Goal: Information Seeking & Learning: Learn about a topic

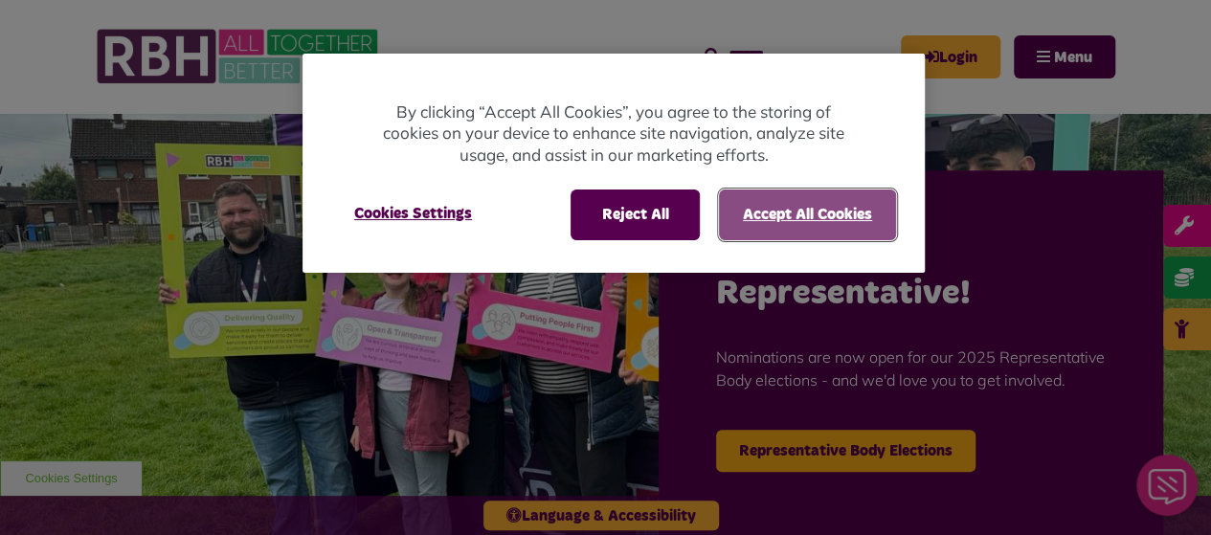
click at [795, 219] on button "Accept All Cookies" at bounding box center [807, 215] width 177 height 50
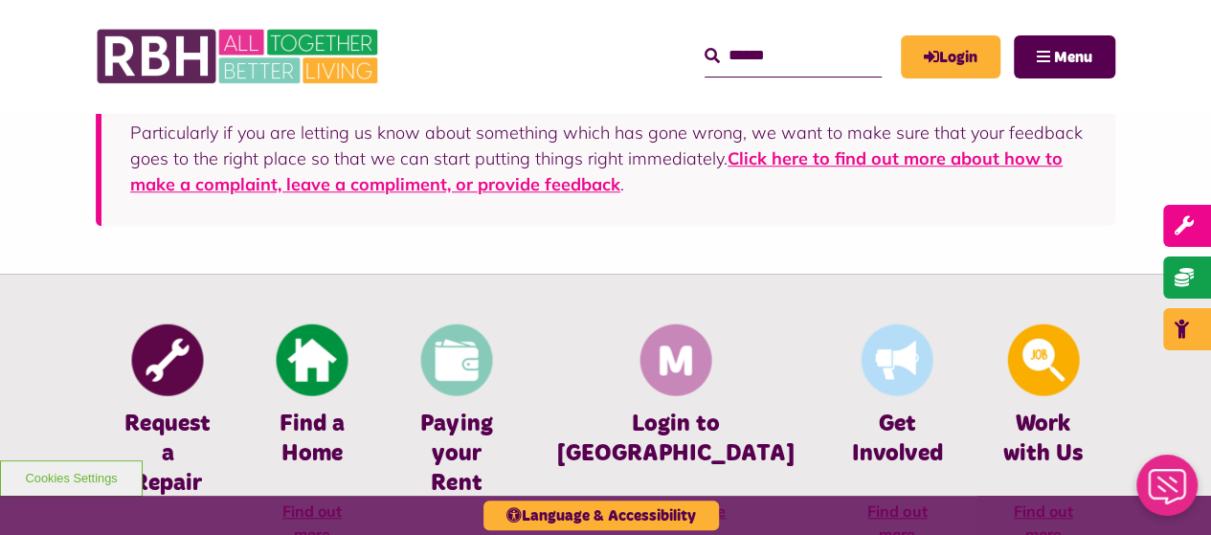
scroll to position [766, 0]
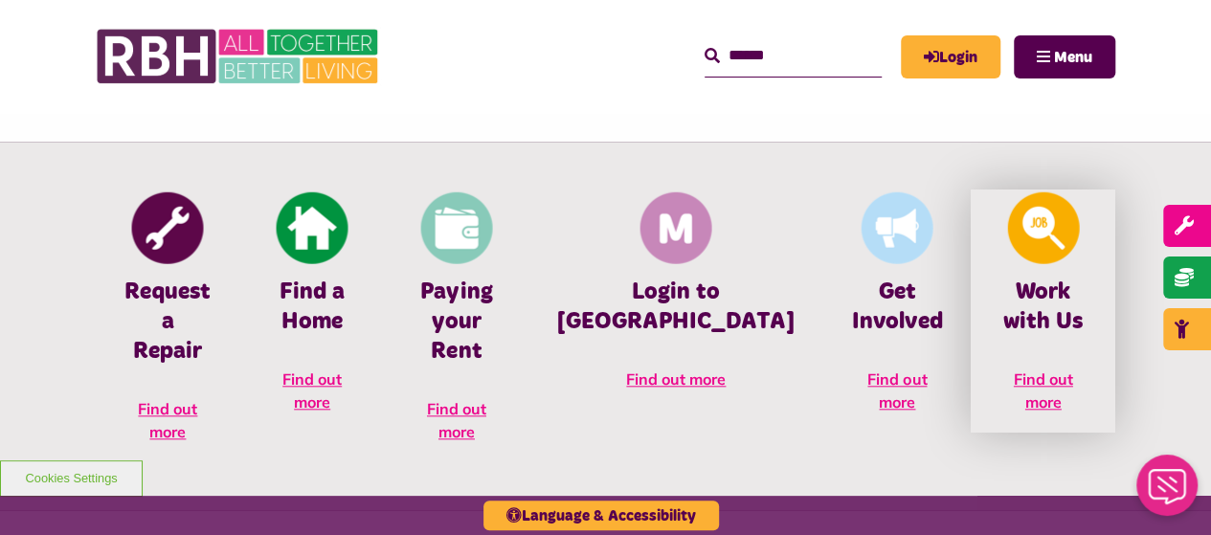
click at [1045, 383] on span "Find out more" at bounding box center [1043, 391] width 59 height 42
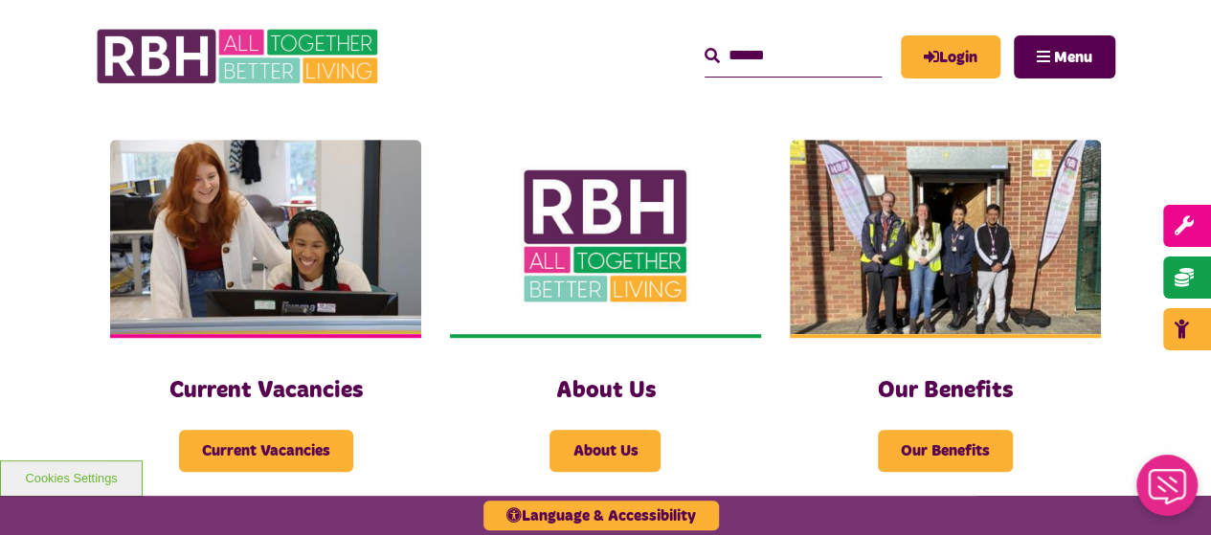
scroll to position [479, 0]
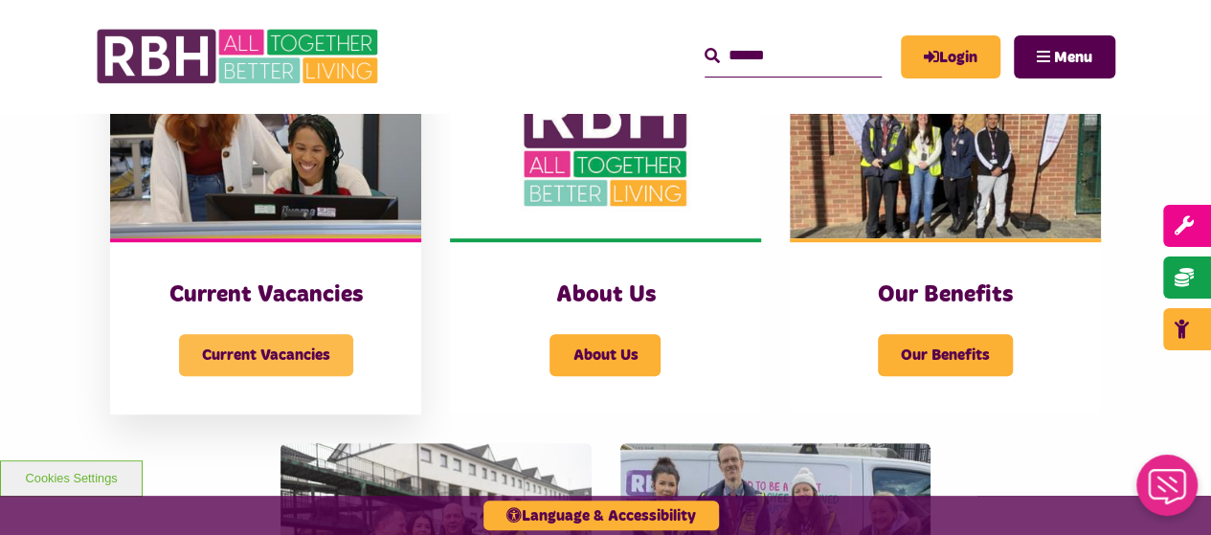
click at [307, 352] on span "Current Vacancies" at bounding box center [266, 355] width 174 height 42
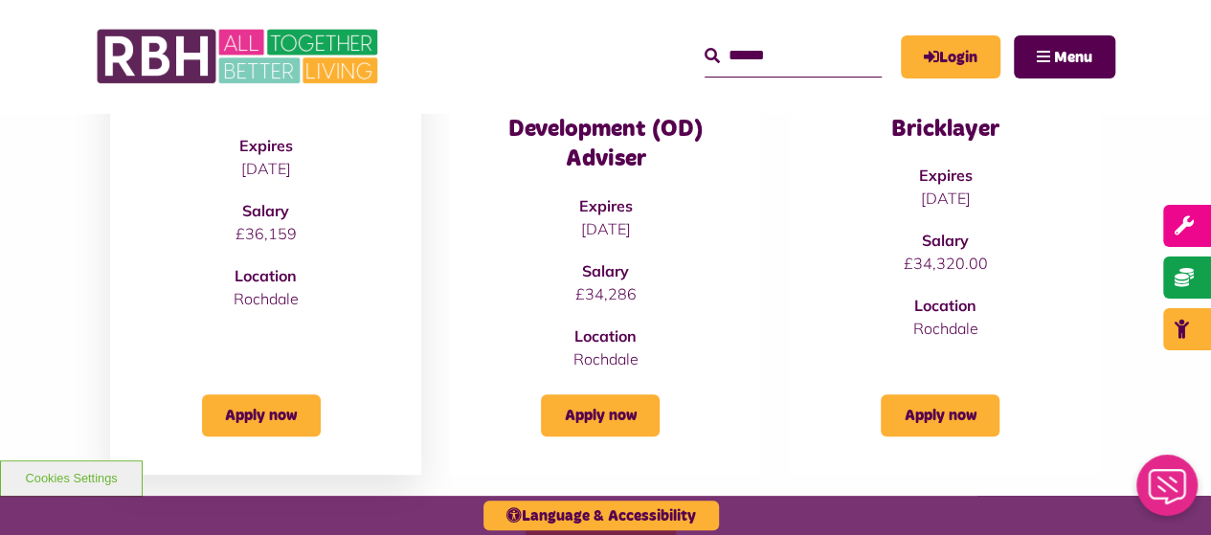
scroll to position [383, 0]
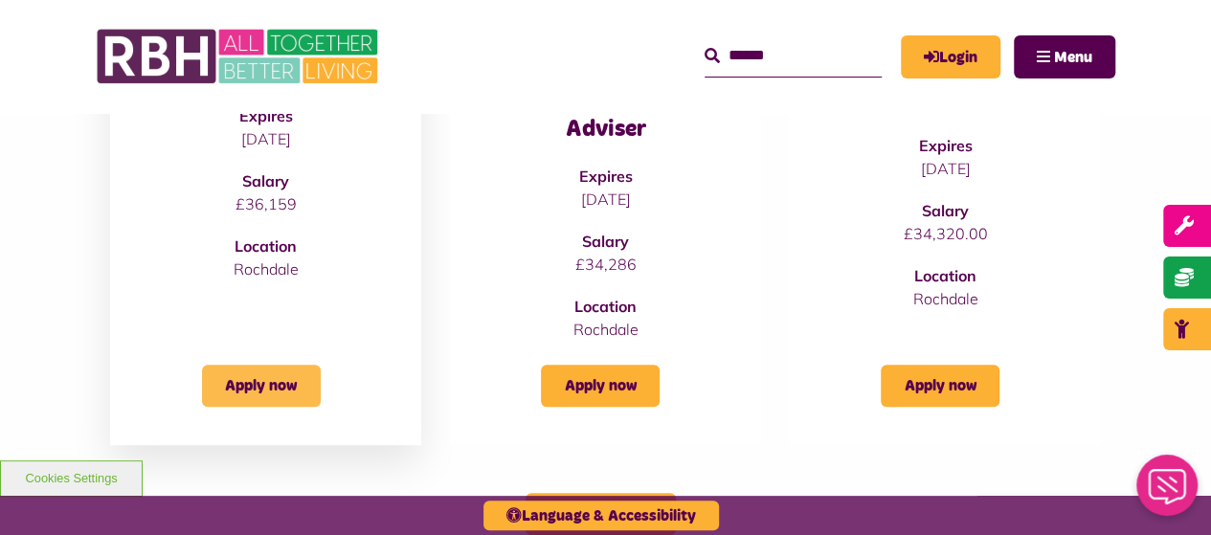
click at [272, 388] on link "Apply now" at bounding box center [261, 386] width 119 height 42
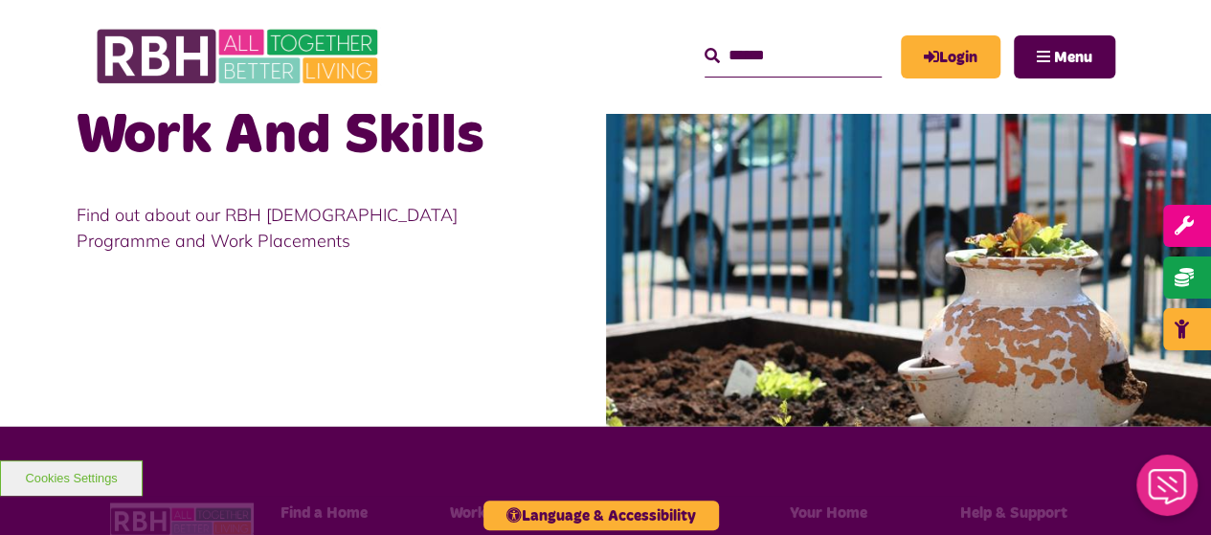
scroll to position [1436, 0]
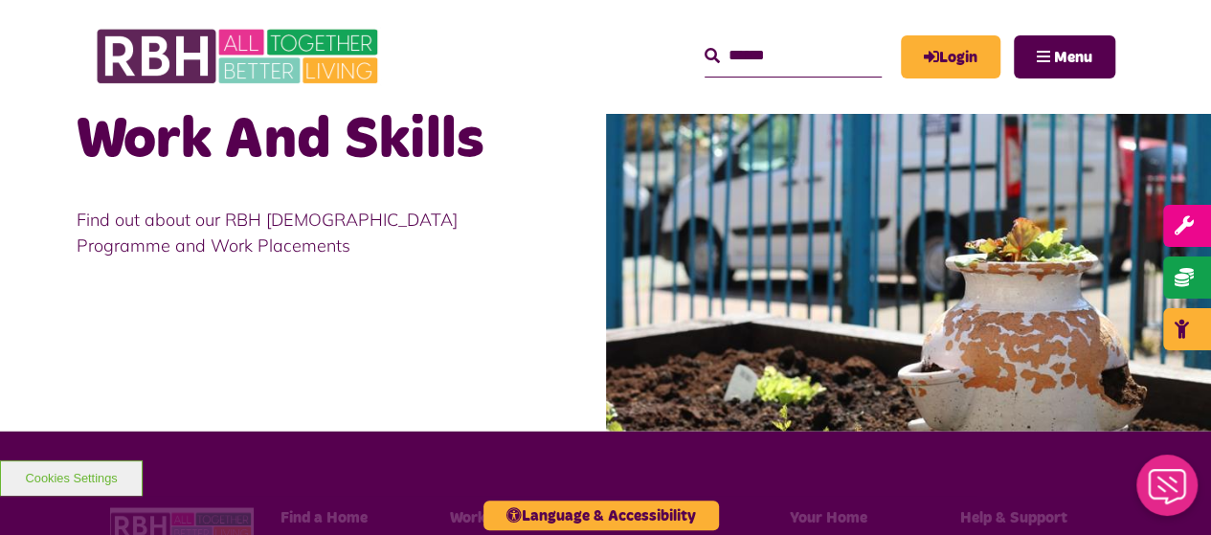
click at [820, 275] on img at bounding box center [909, 229] width 606 height 404
click at [352, 207] on p "Find out about our RBH Apprenticeship Programme and Work Placements" at bounding box center [303, 233] width 453 height 52
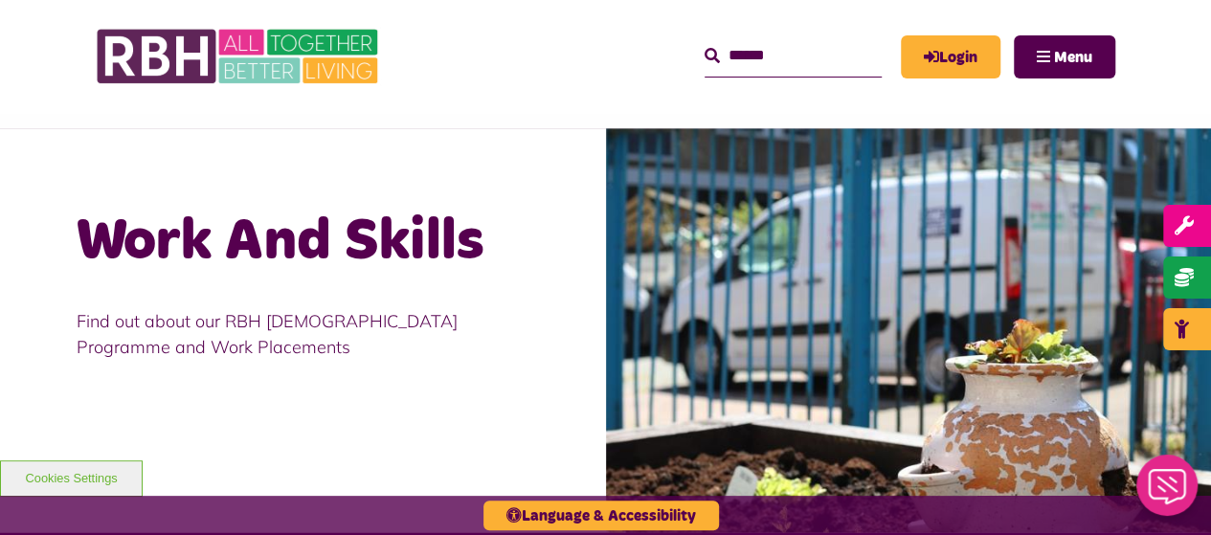
scroll to position [1245, 0]
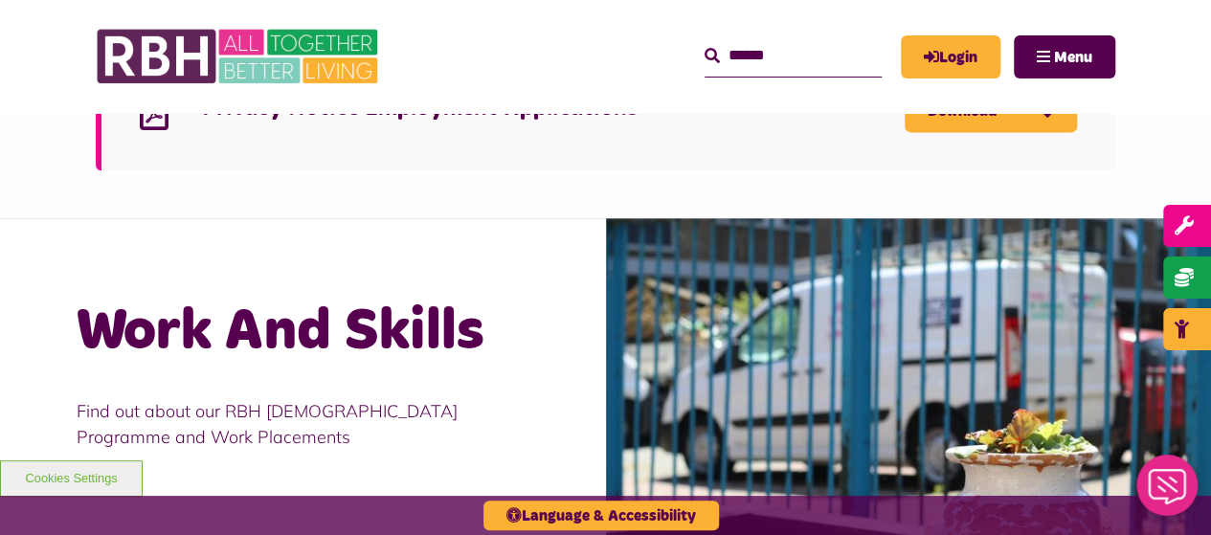
click at [369, 398] on p "Find out about our RBH Apprenticeship Programme and Work Placements" at bounding box center [303, 424] width 453 height 52
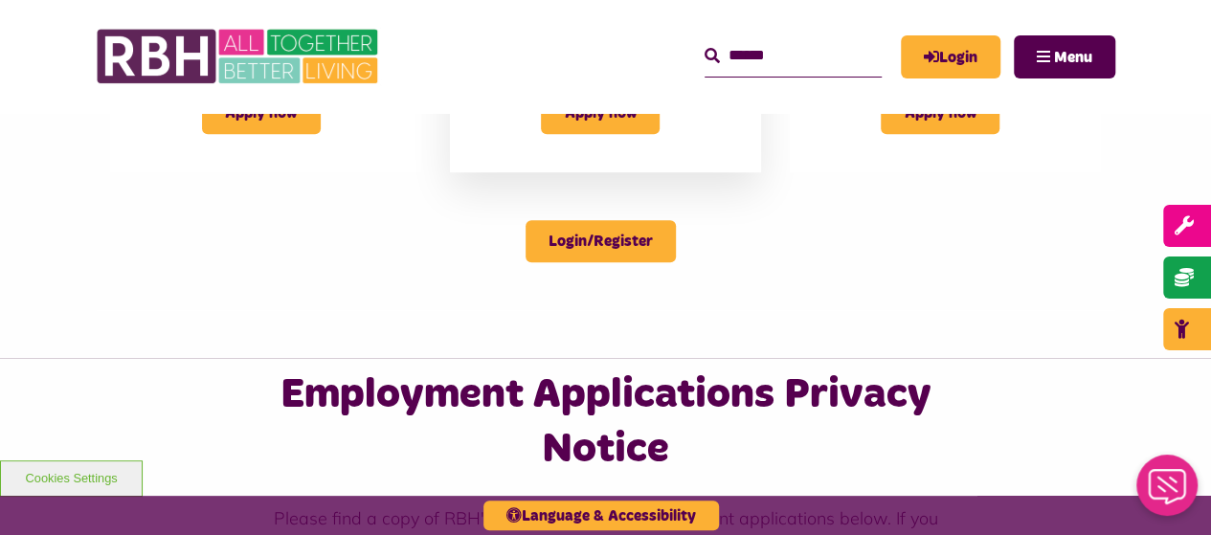
scroll to position [574, 0]
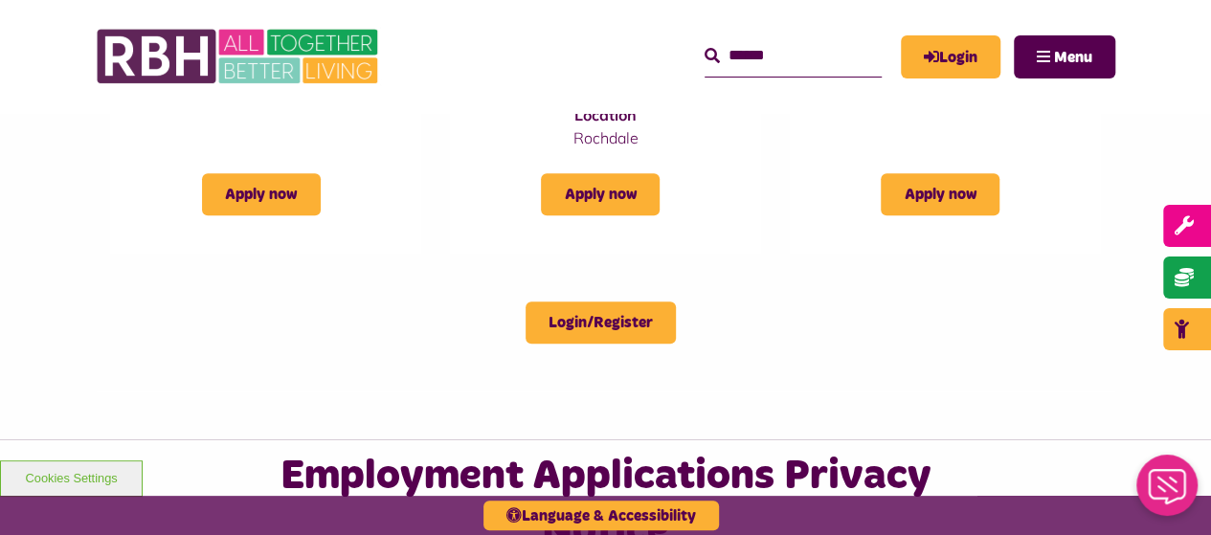
click at [741, 58] on input "Search" at bounding box center [793, 55] width 177 height 41
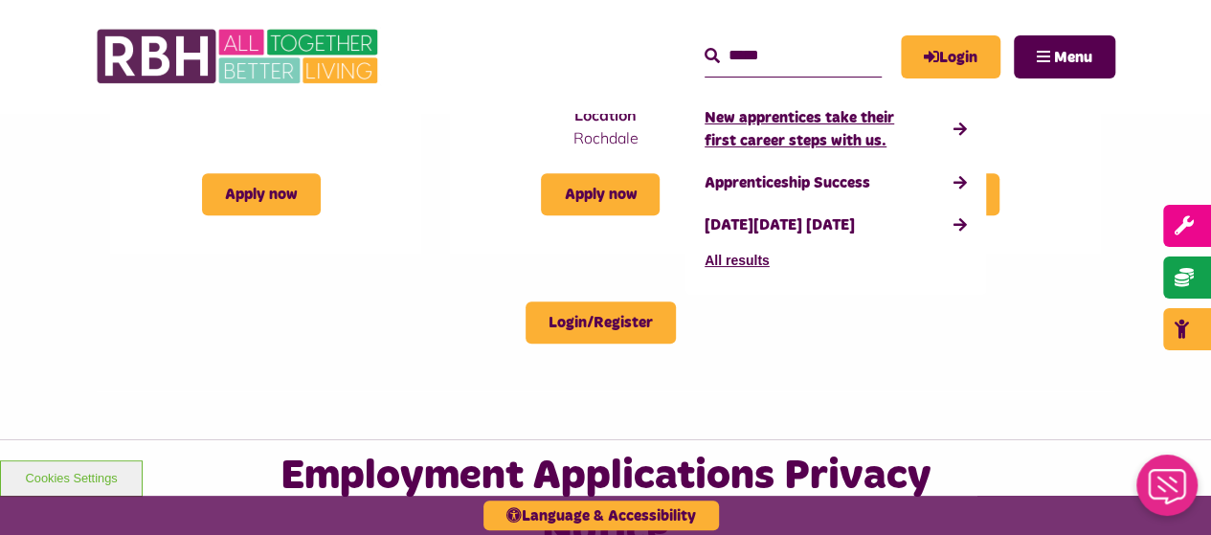
type input "*****"
click at [756, 124] on link "New apprentices take their first career steps with us." at bounding box center [836, 129] width 262 height 65
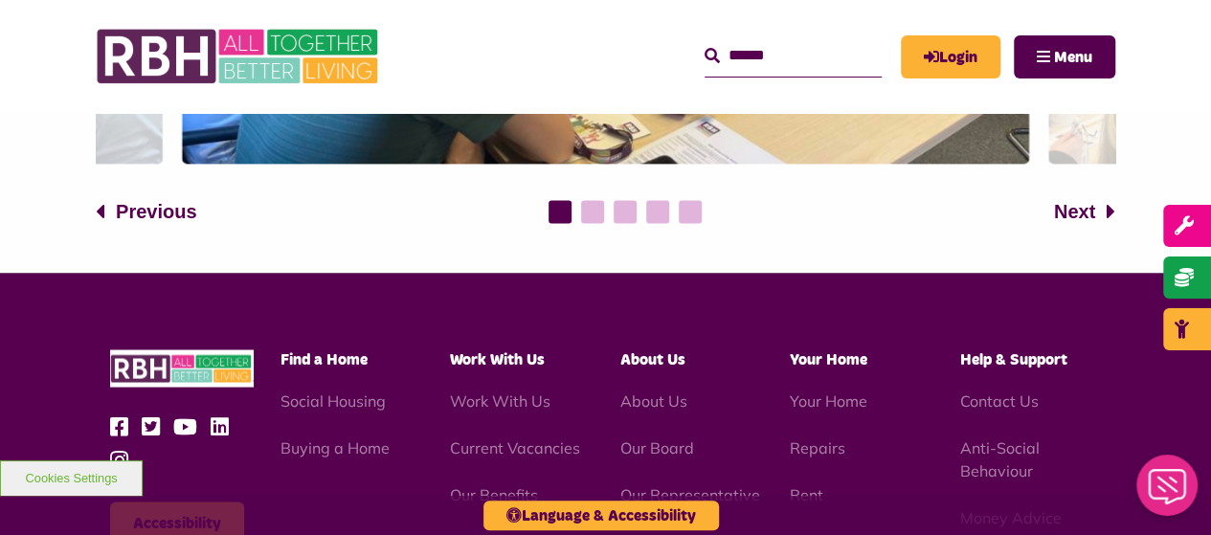
scroll to position [1532, 0]
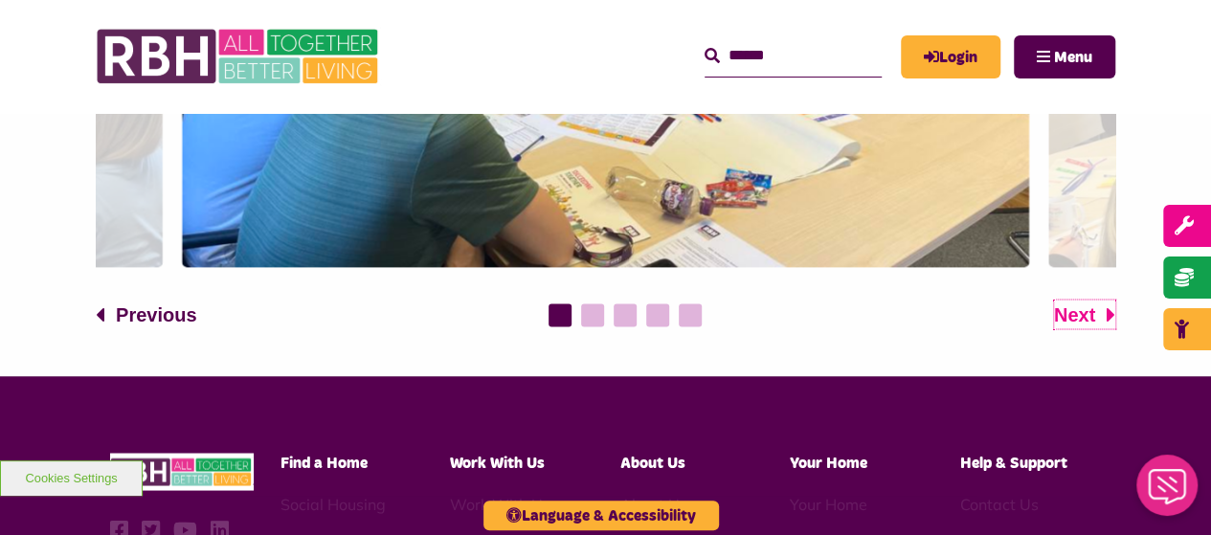
click at [1079, 309] on span "Next" at bounding box center [1074, 314] width 41 height 29
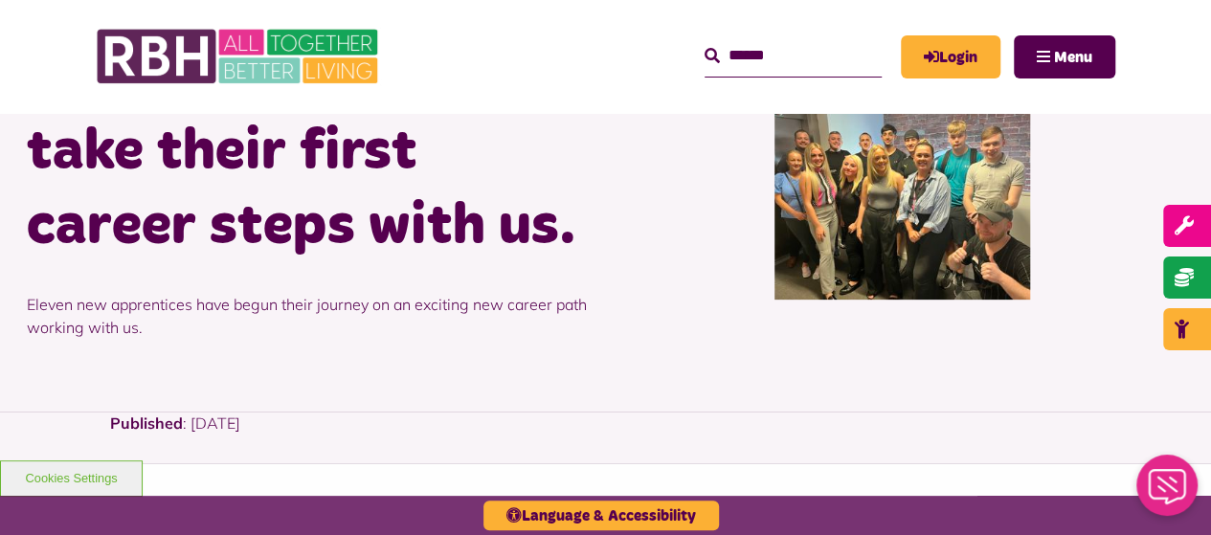
scroll to position [0, 0]
